Goal: Browse casually: Explore the website without a specific task or goal

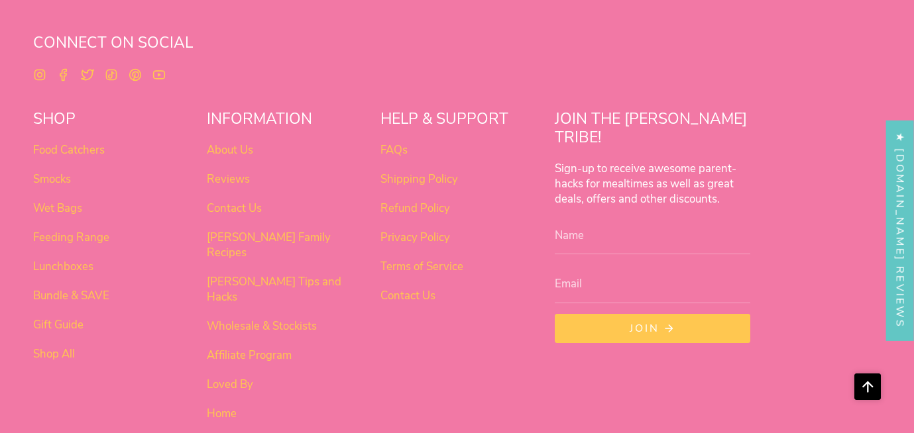
scroll to position [833, 0]
